Goal: Browse casually

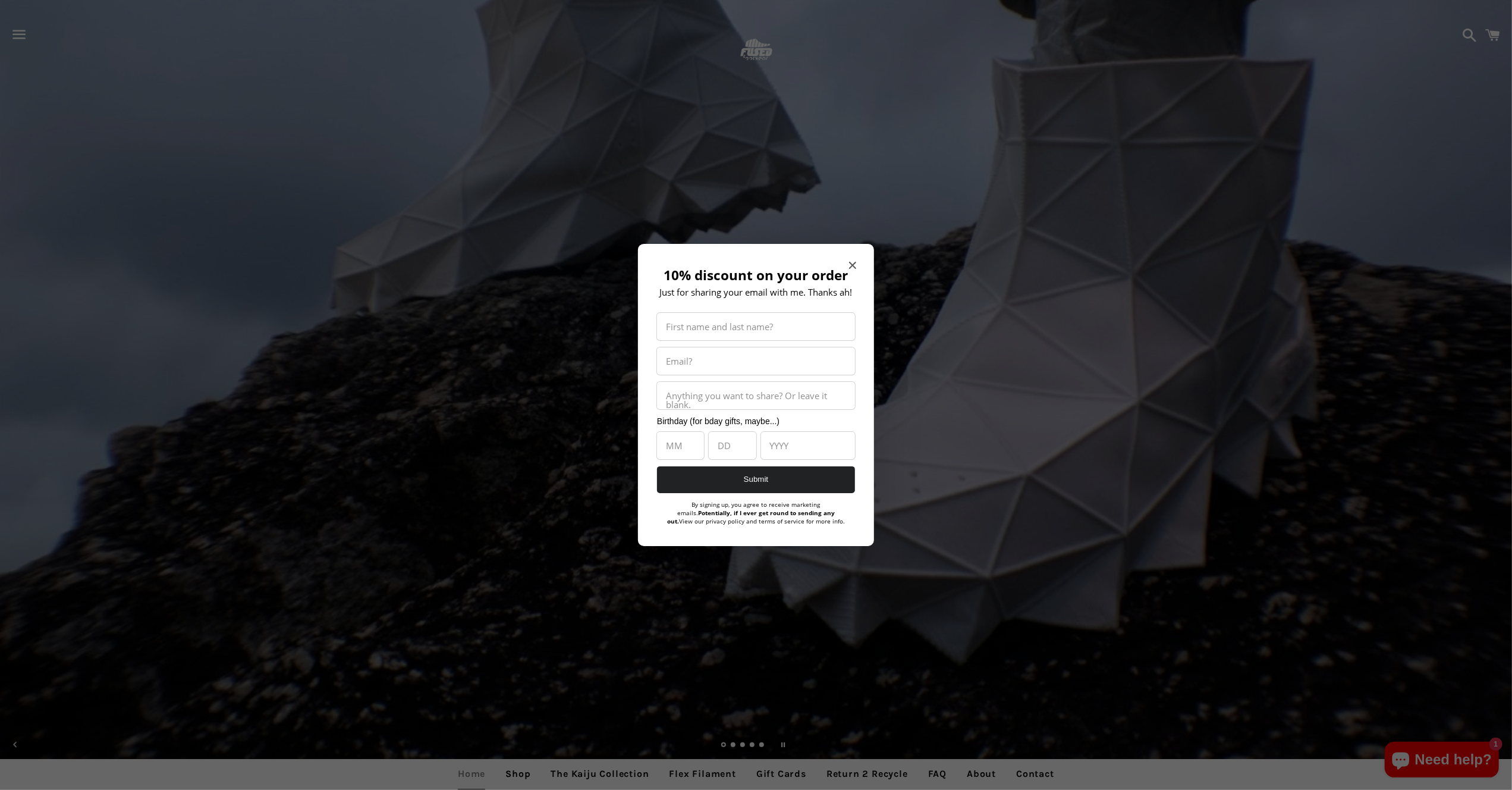
click at [847, 257] on div "10% discount on your order Just for sharing your email with me. Thanks ah! Firs…" at bounding box center [756, 394] width 236 height 302
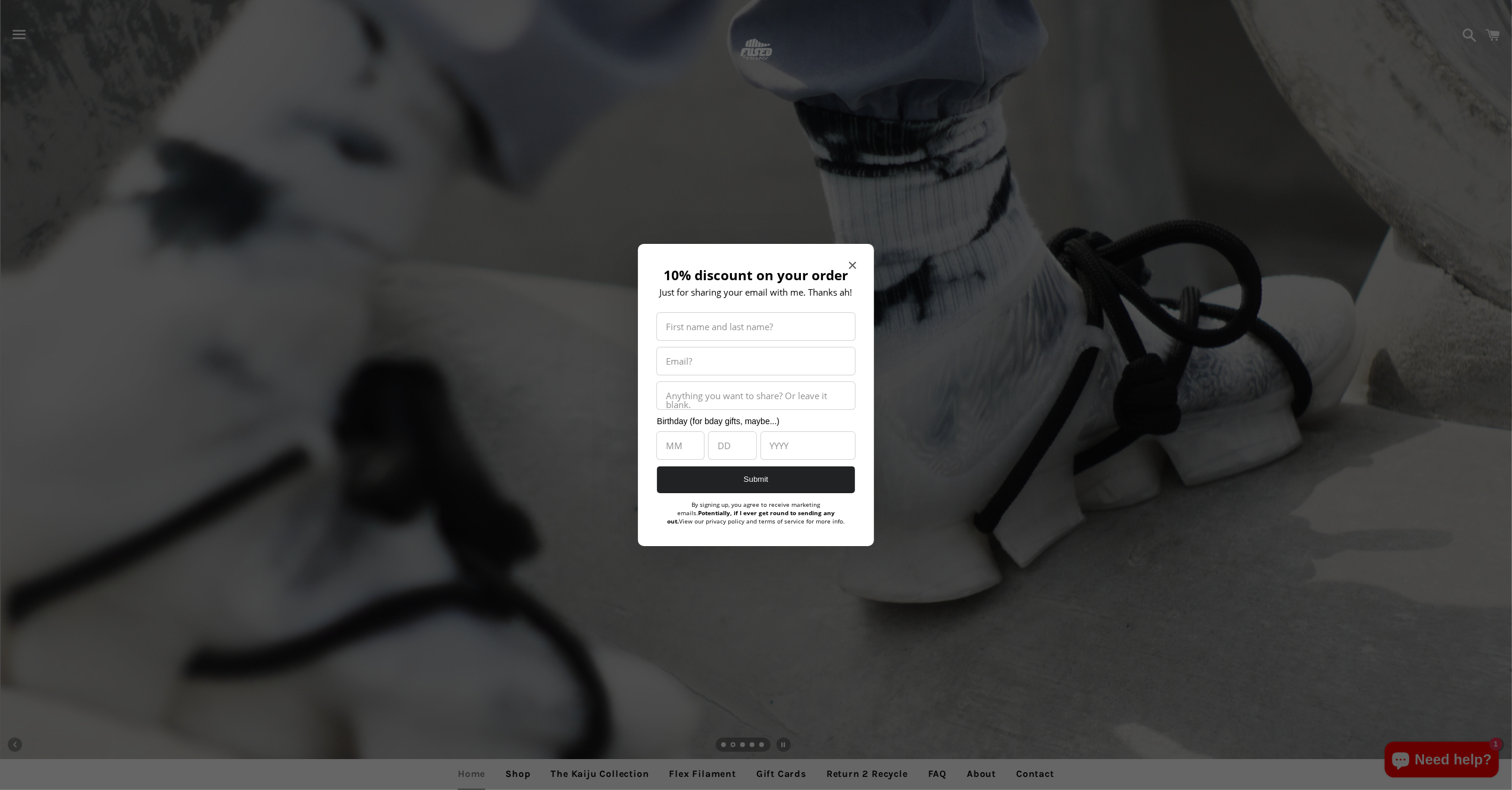
click at [845, 263] on div "10% discount on your order Just for sharing your email with me. Thanks ah! Firs…" at bounding box center [756, 394] width 236 height 302
click at [851, 262] on icon "Close modal" at bounding box center [852, 265] width 7 height 7
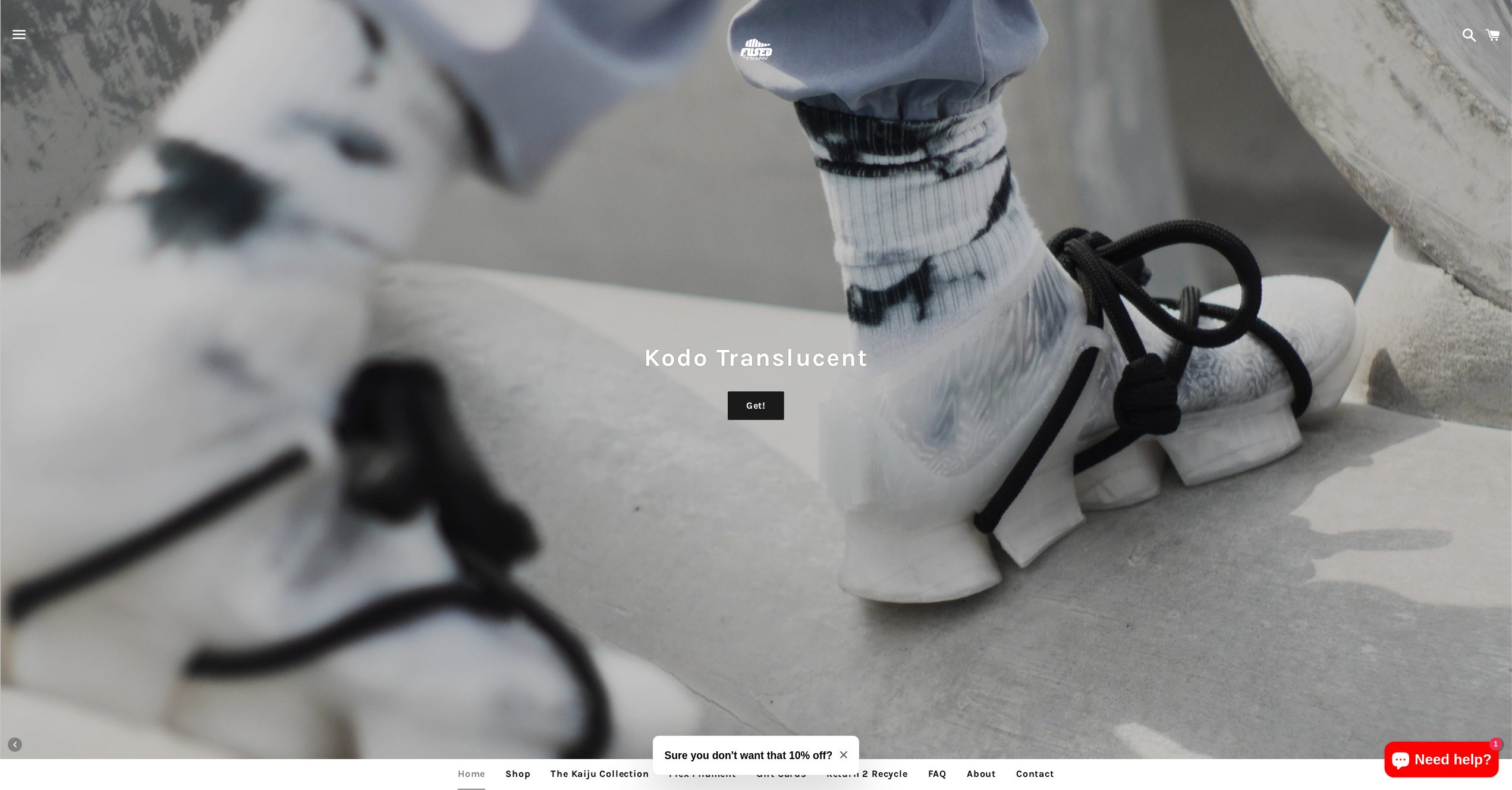
click at [846, 757] on icon "Close modal" at bounding box center [843, 754] width 7 height 7
click at [733, 745] on link "Slide 2, current" at bounding box center [733, 745] width 6 height 6
click at [741, 744] on link "Load slide 3" at bounding box center [743, 745] width 6 height 6
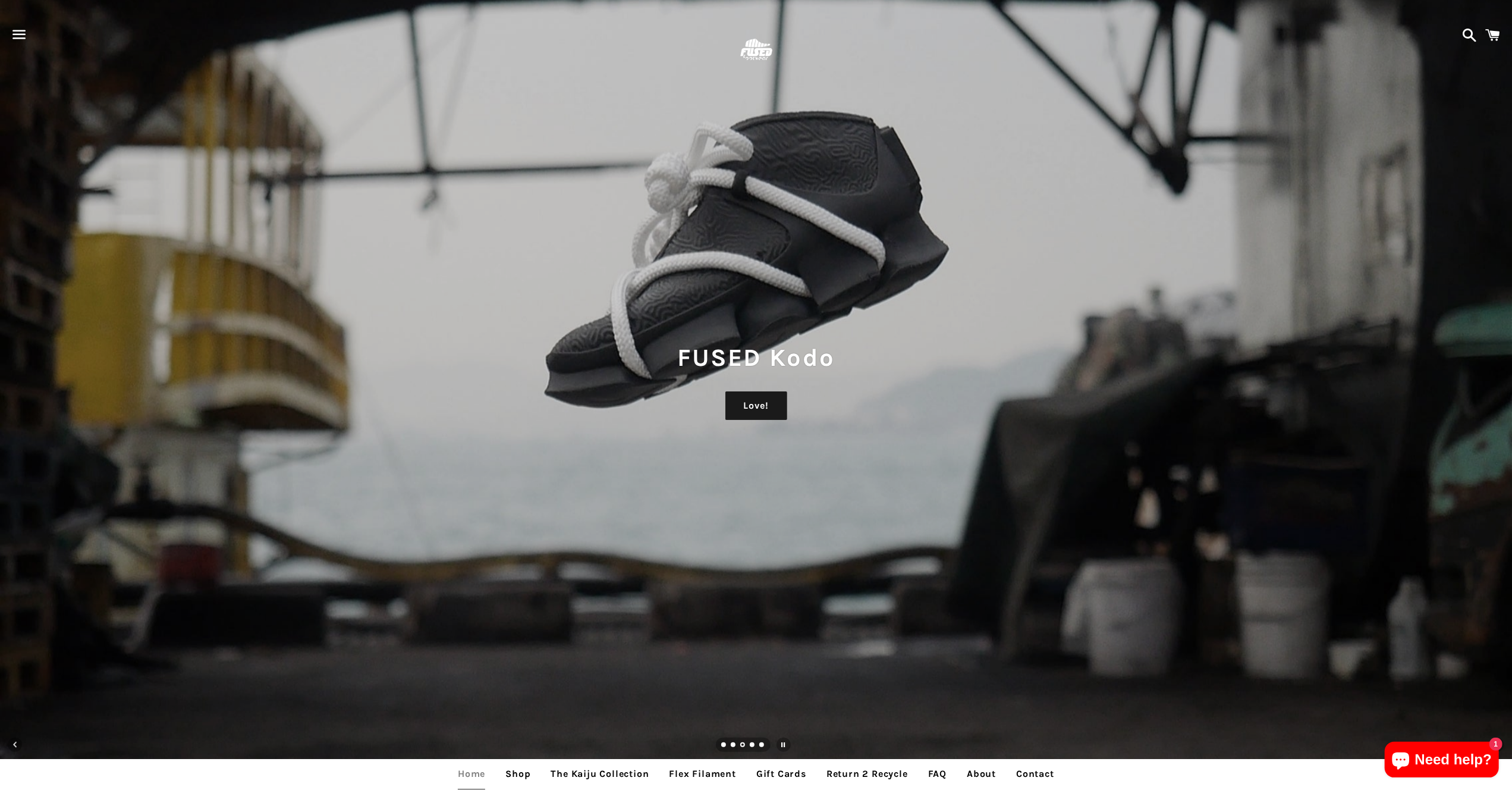
click at [754, 745] on link "Load slide 4" at bounding box center [752, 745] width 6 height 6
